Goal: Transaction & Acquisition: Purchase product/service

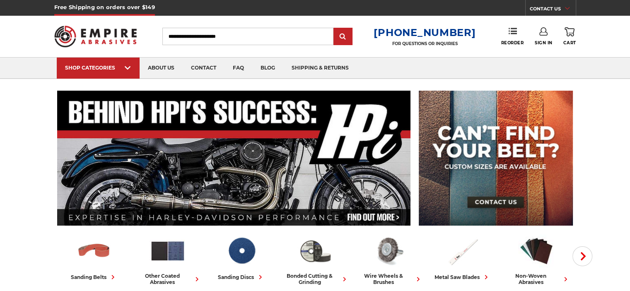
click at [545, 38] on link "Sign In" at bounding box center [543, 36] width 18 height 18
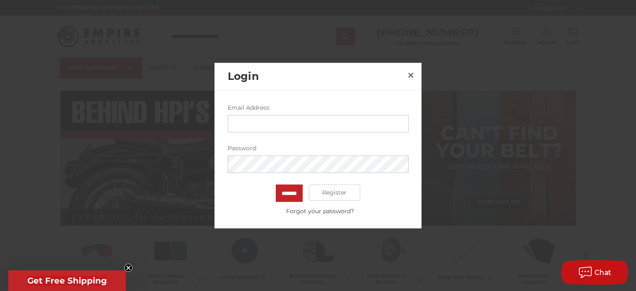
click at [280, 125] on input "Email Address:" at bounding box center [318, 123] width 181 height 17
type input "**********"
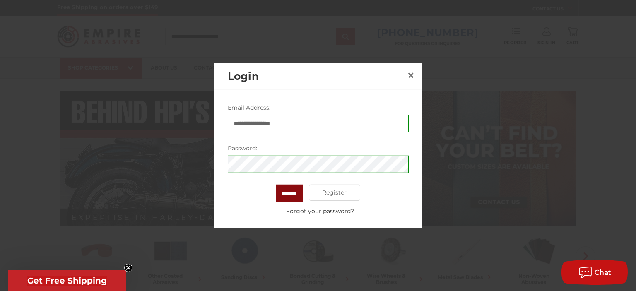
click at [282, 193] on input "*******" at bounding box center [289, 192] width 27 height 17
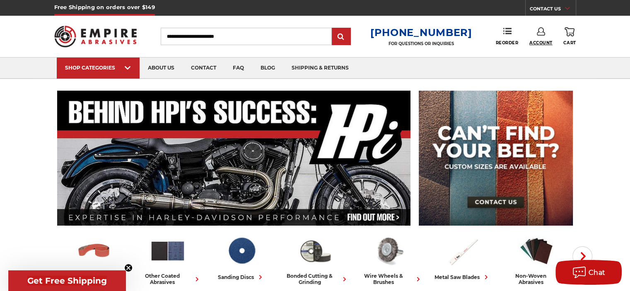
click at [542, 44] on span "Account" at bounding box center [540, 42] width 23 height 5
click at [543, 55] on link "Account" at bounding box center [540, 54] width 59 height 16
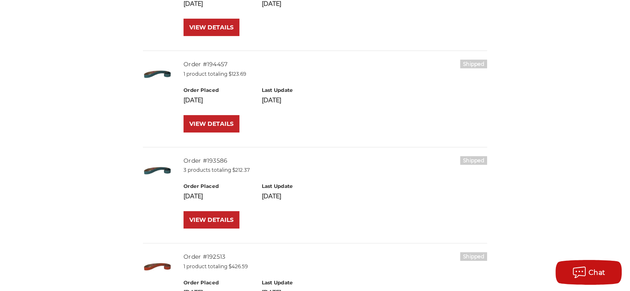
scroll to position [207, 0]
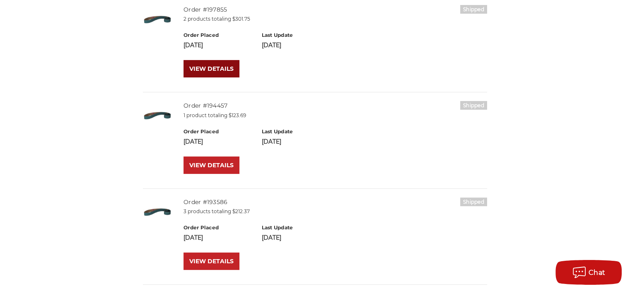
click at [208, 64] on link "VIEW DETAILS" at bounding box center [211, 68] width 56 height 17
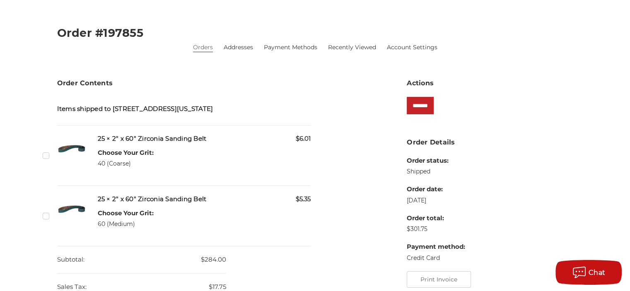
scroll to position [124, 0]
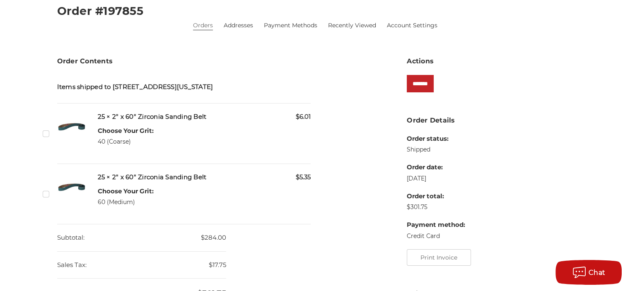
click at [47, 198] on label "Checkbox 537751 label" at bounding box center [47, 194] width 9 height 9
click at [422, 78] on input "*******" at bounding box center [419, 83] width 27 height 17
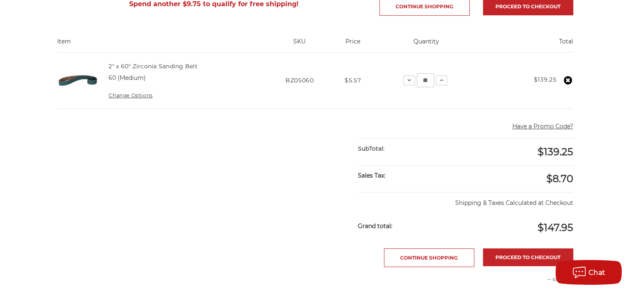
scroll to position [166, 0]
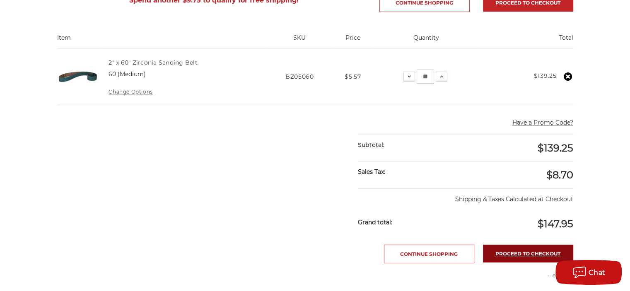
click at [510, 248] on link "Proceed to checkout" at bounding box center [528, 254] width 90 height 18
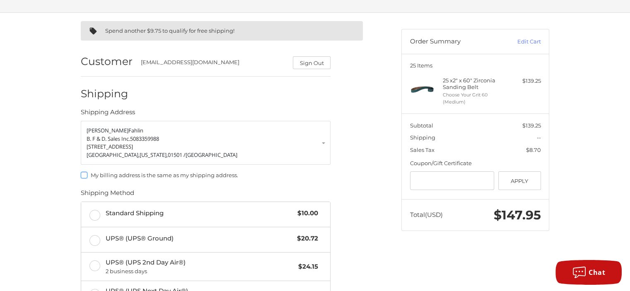
scroll to position [91, 0]
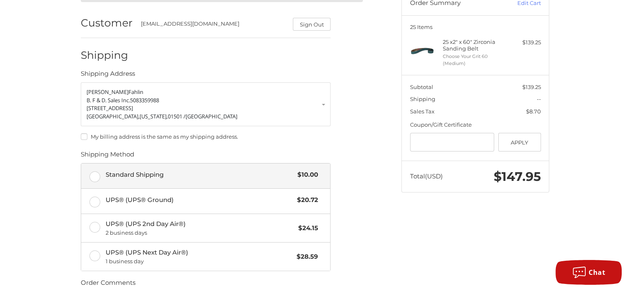
click at [91, 180] on label "Standard Shipping $10.00" at bounding box center [205, 175] width 249 height 25
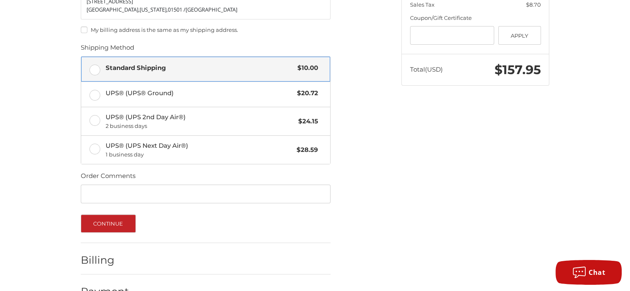
scroll to position [219, 0]
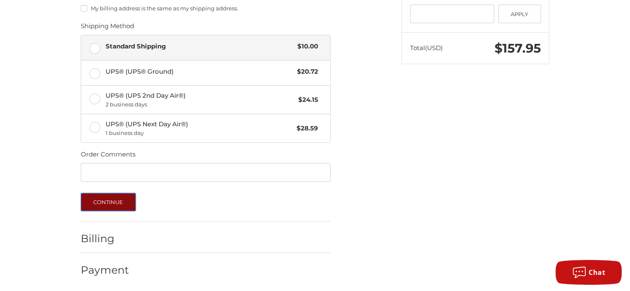
click at [111, 201] on button "Continue" at bounding box center [108, 202] width 55 height 18
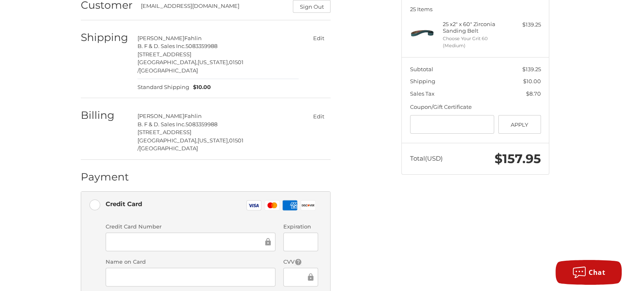
scroll to position [89, 0]
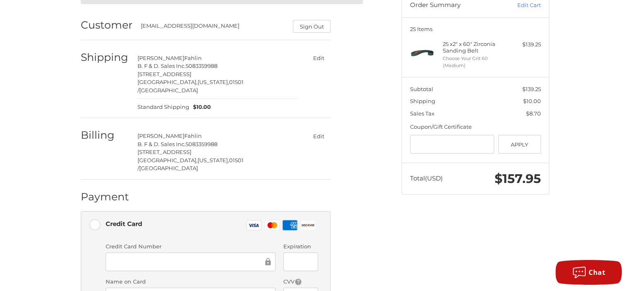
click at [169, 252] on div at bounding box center [191, 261] width 170 height 19
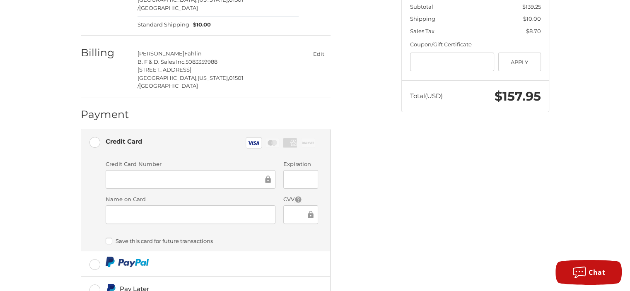
scroll to position [254, 0]
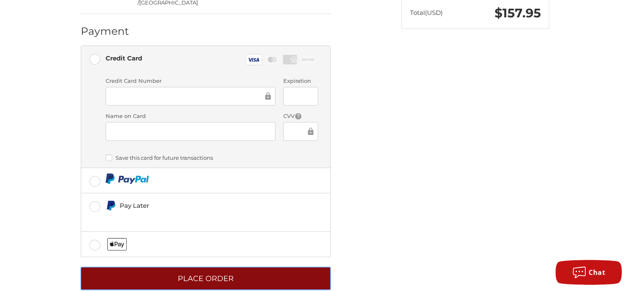
click at [236, 267] on button "Place Order" at bounding box center [206, 278] width 250 height 23
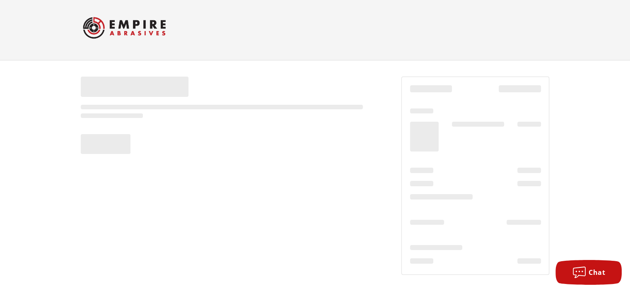
scroll to position [5, 0]
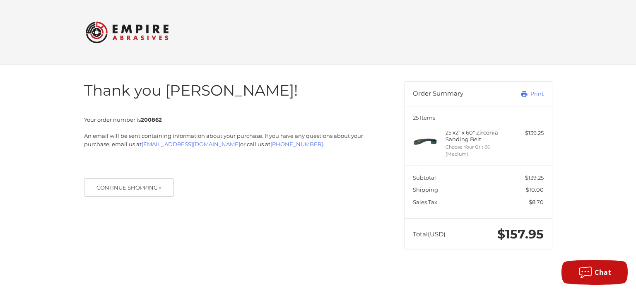
click at [0, 266] on div at bounding box center [0, 266] width 0 height 0
